Goal: Information Seeking & Learning: Learn about a topic

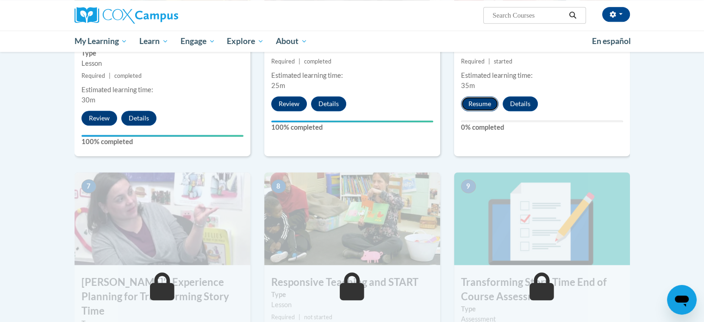
click at [469, 107] on button "Resume" at bounding box center [480, 103] width 38 height 15
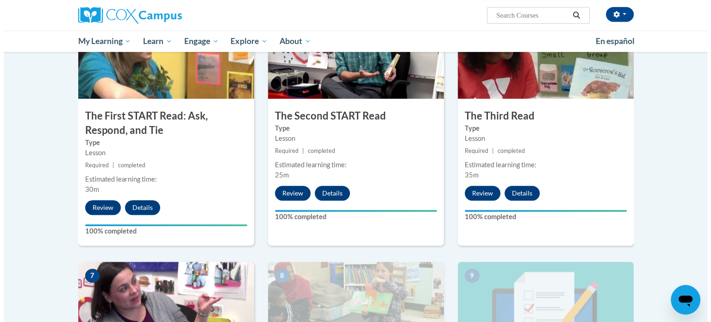
scroll to position [787, 0]
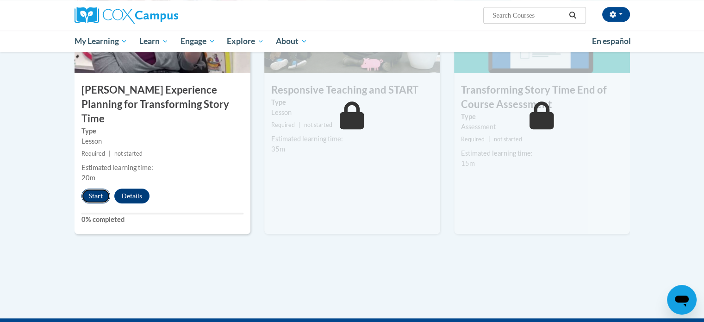
click at [99, 189] on button "Start" at bounding box center [96, 196] width 29 height 15
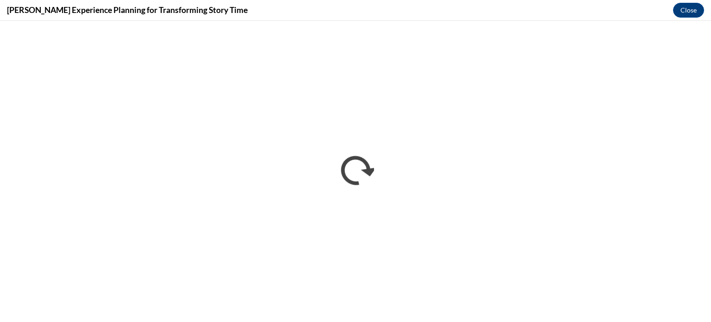
scroll to position [0, 0]
click at [569, 17] on div "Sarah’s Experience Planning for Transforming Story Time Close" at bounding box center [355, 10] width 711 height 21
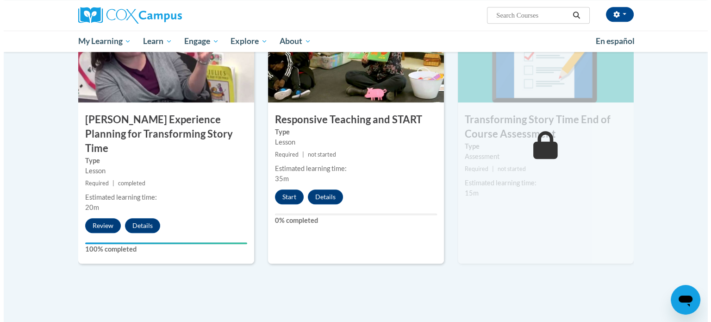
scroll to position [787, 0]
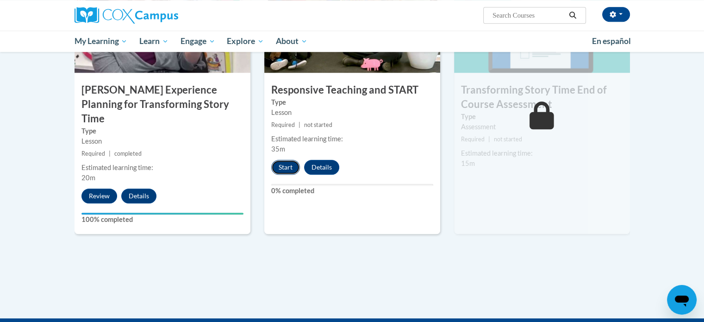
click at [285, 164] on button "Start" at bounding box center [285, 167] width 29 height 15
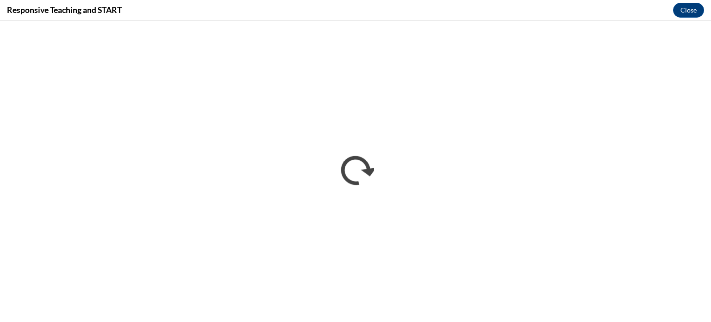
scroll to position [0, 0]
